Goal: Find contact information: Find contact information

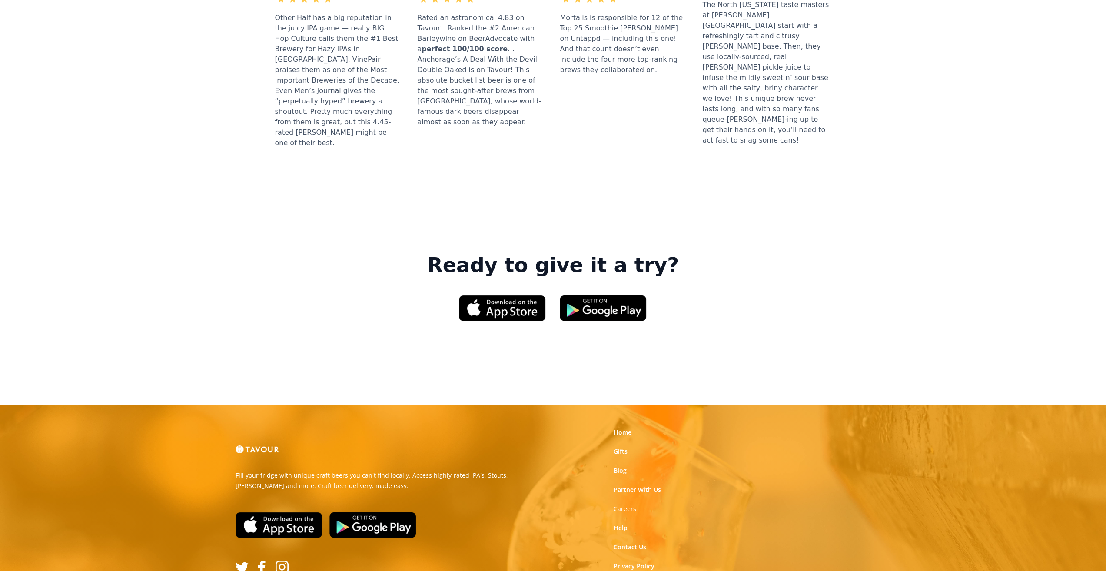
scroll to position [1158, 0]
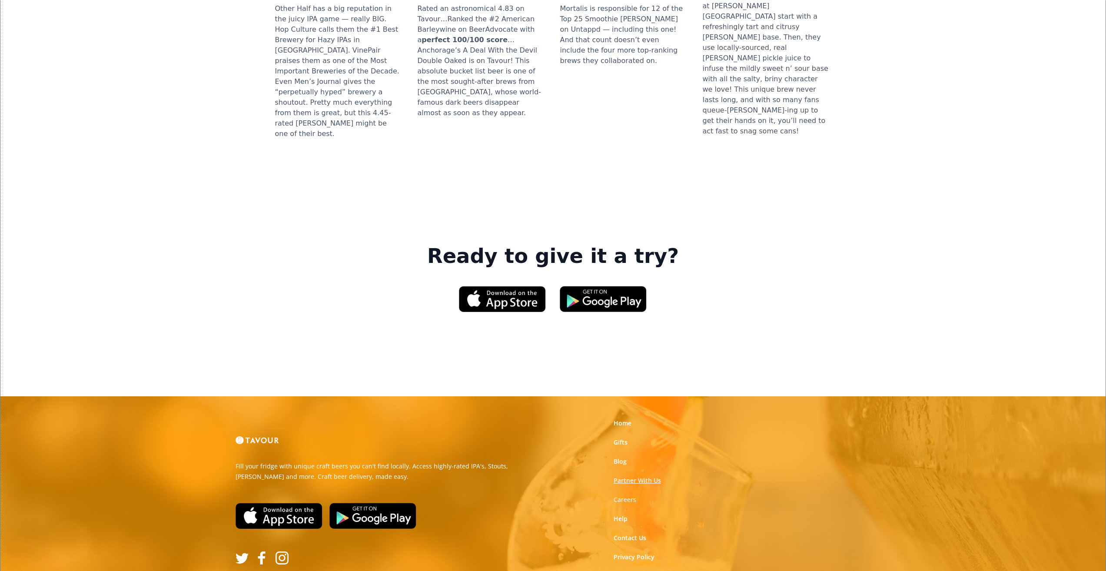
click at [619, 476] on link "Partner With Us" at bounding box center [636, 480] width 47 height 9
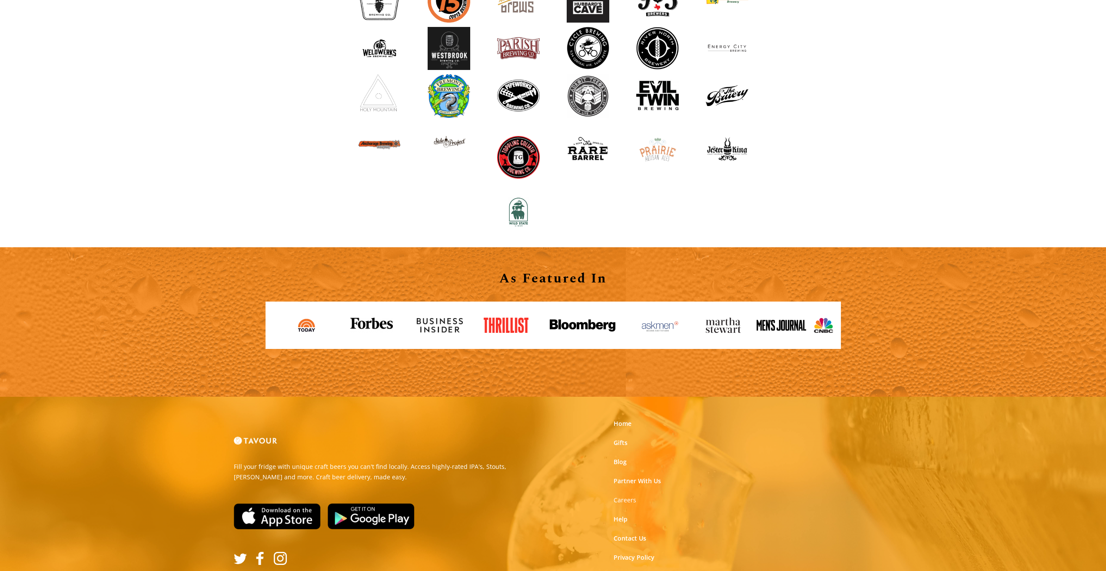
scroll to position [912, 0]
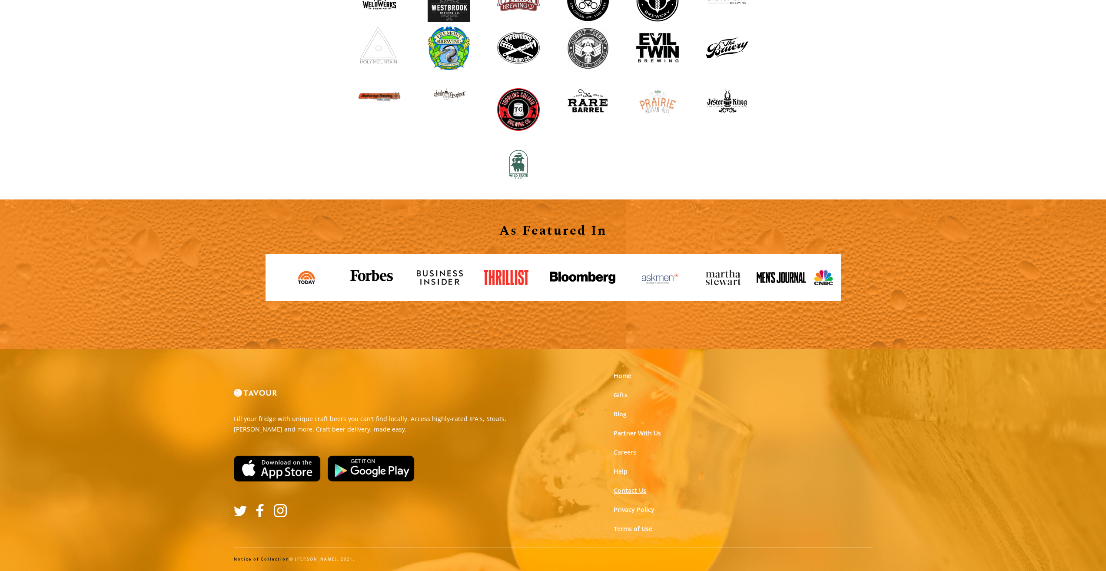
click at [616, 491] on link "Contact Us" at bounding box center [629, 490] width 33 height 9
